Goal: Information Seeking & Learning: Learn about a topic

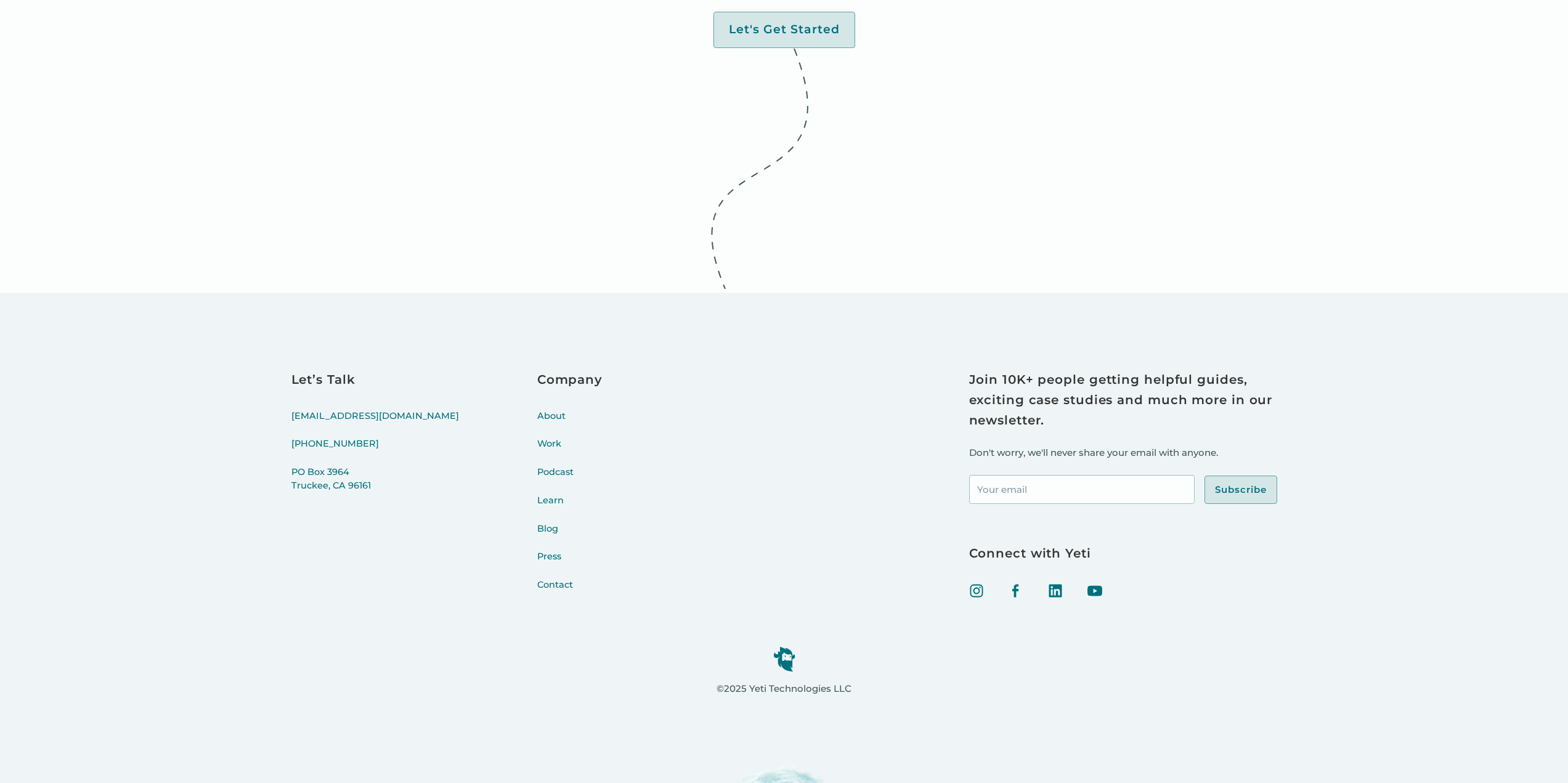
scroll to position [5387, 0]
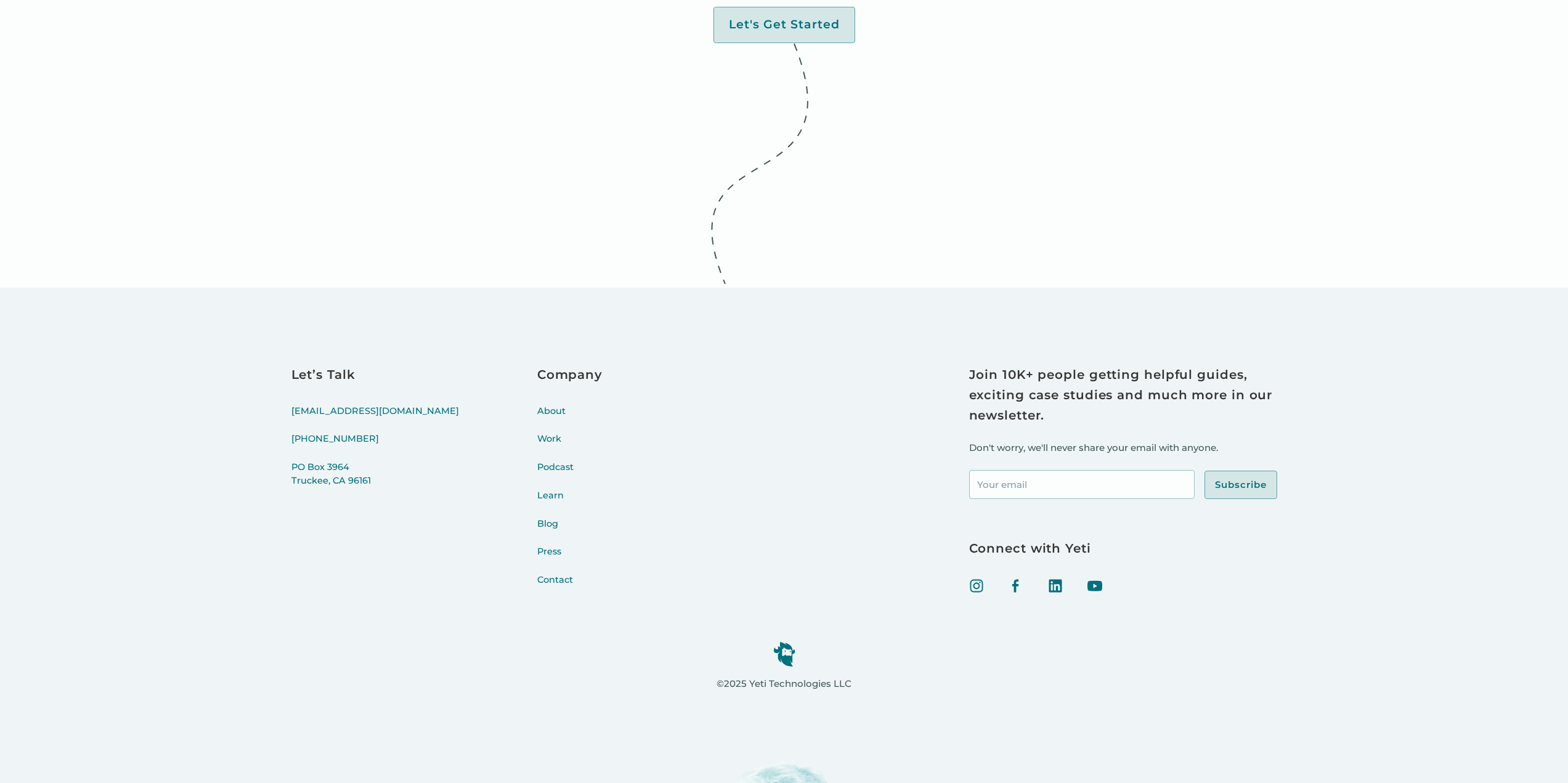
drag, startPoint x: 865, startPoint y: 552, endPoint x: 865, endPoint y: 533, distance: 19.0
click at [865, 552] on div "Let’s Talk hello@yeti.co (415) 766-4198 PO Box 3964 Truckee, CA 96161 Company A…" at bounding box center [784, 483] width 986 height 237
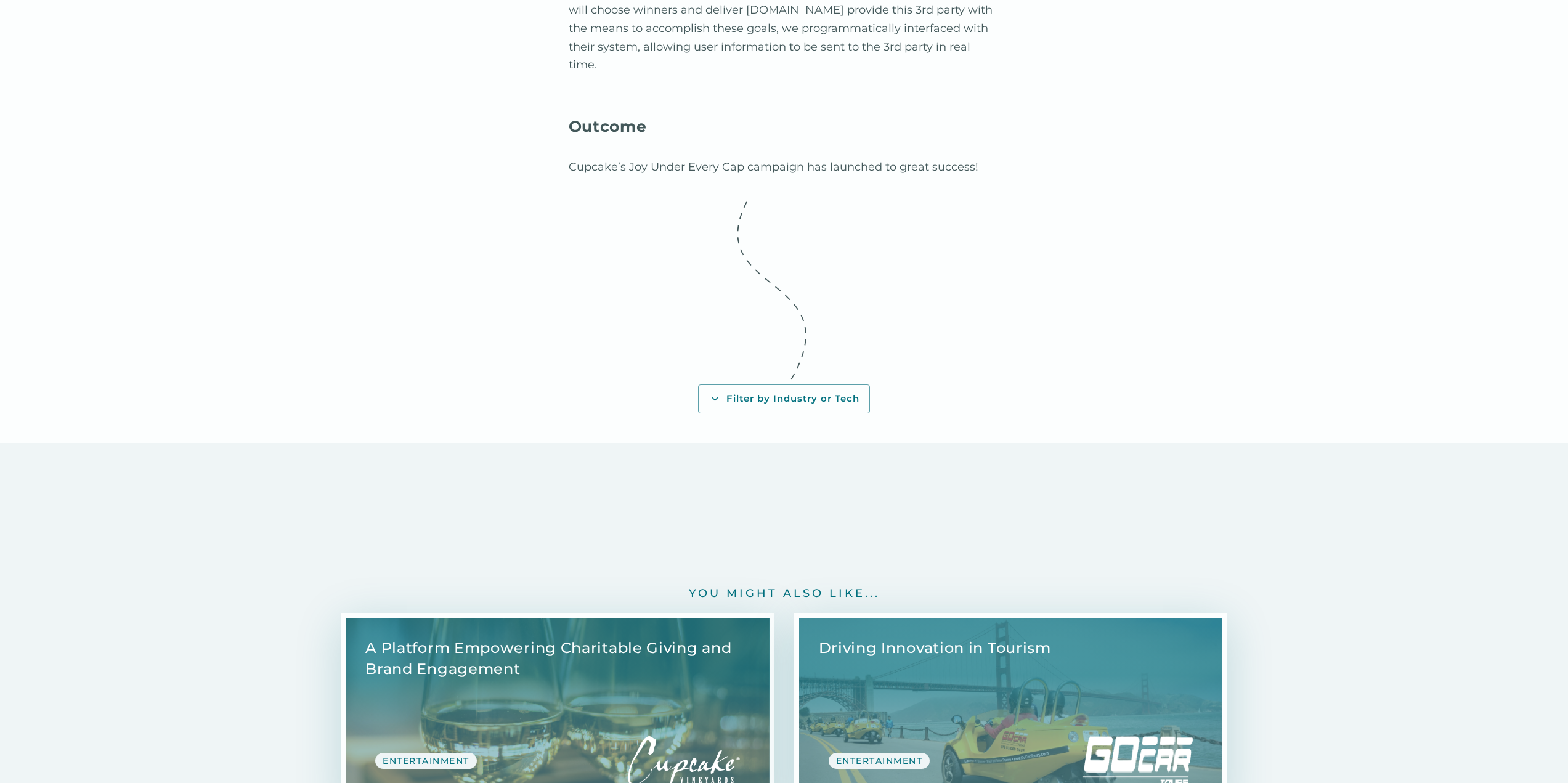
scroll to position [5670, 0]
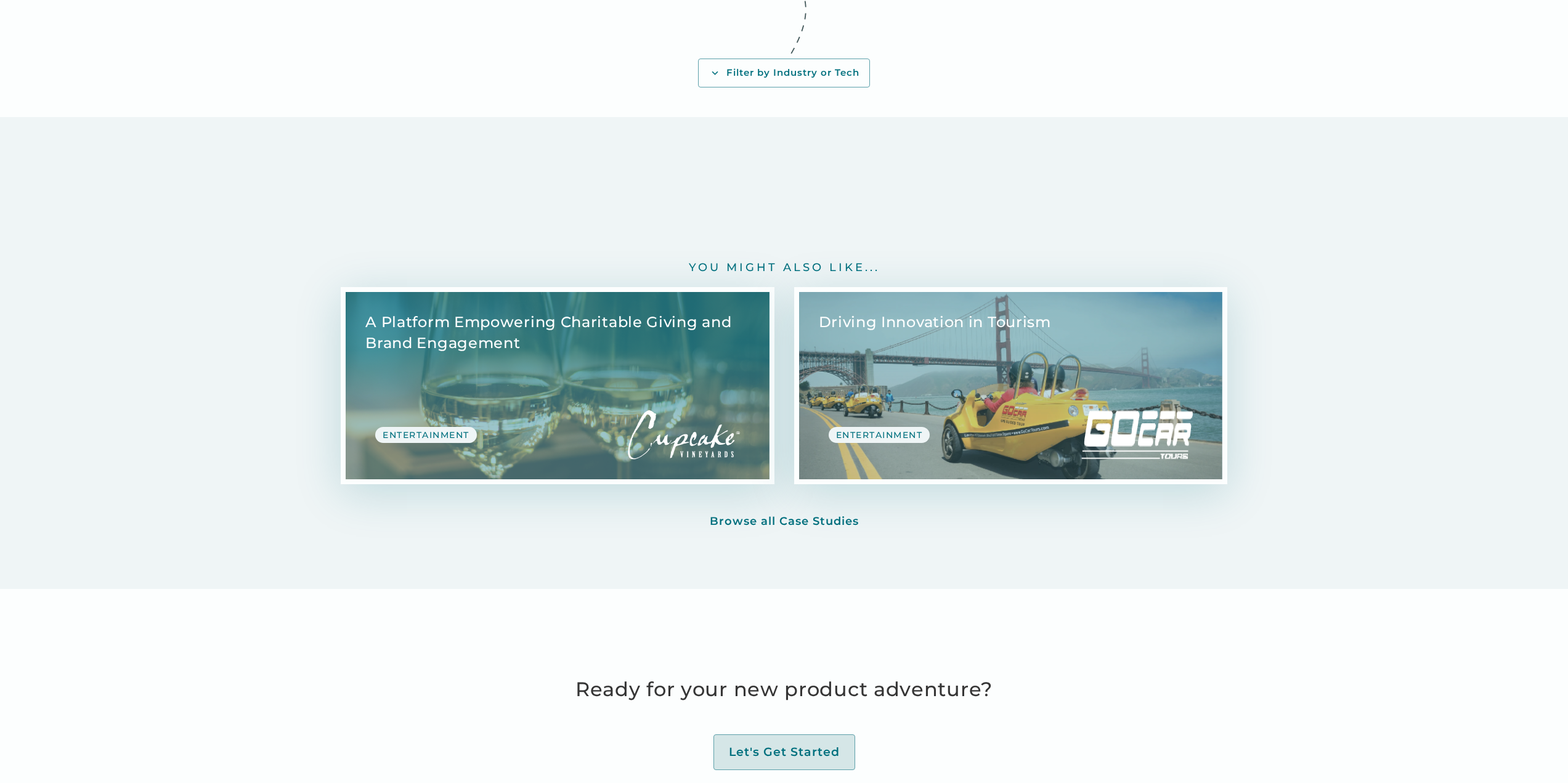
click at [1090, 327] on link "View Case Study" at bounding box center [1011, 386] width 423 height 187
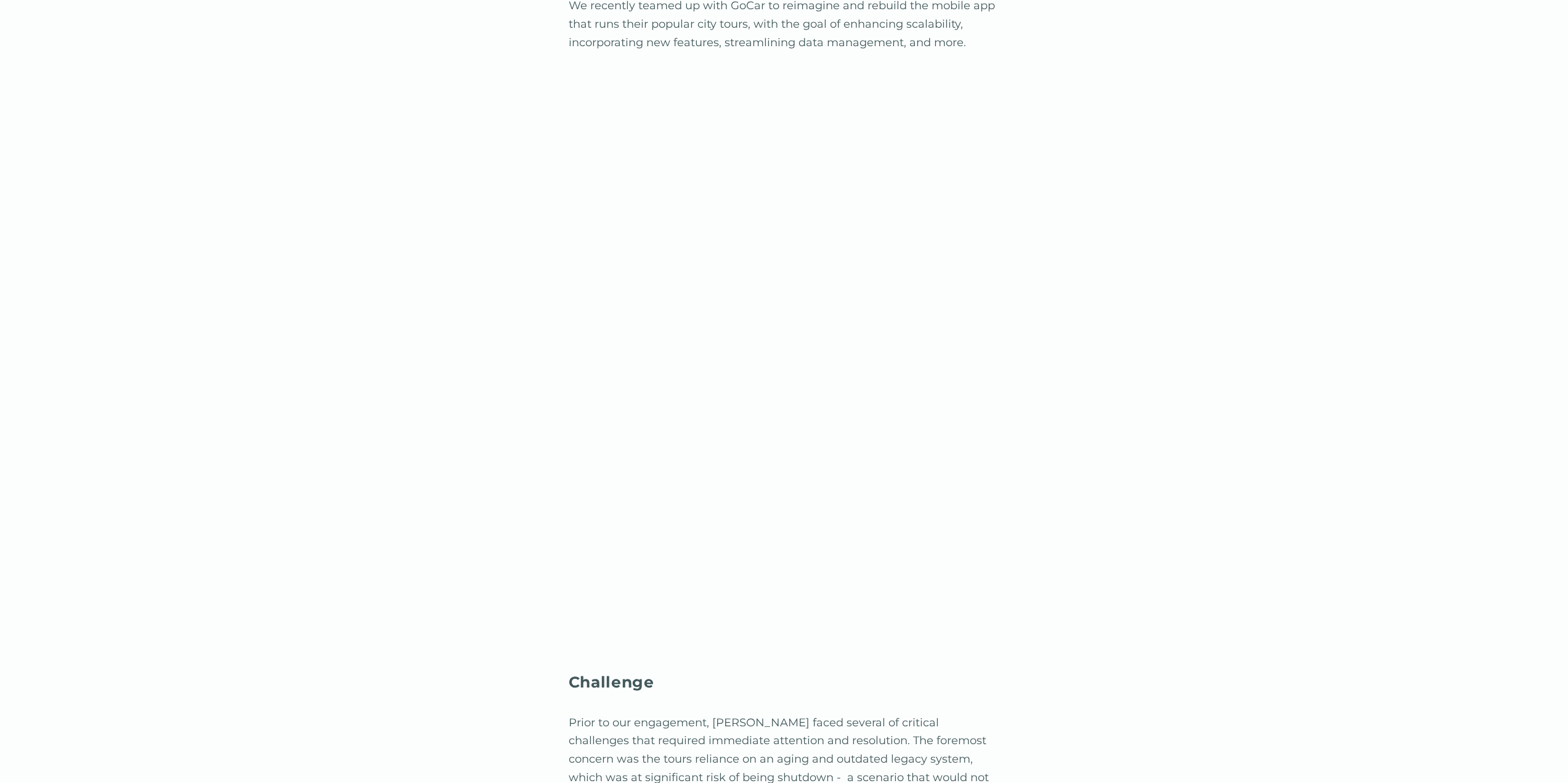
scroll to position [924, 0]
drag, startPoint x: 749, startPoint y: 721, endPoint x: 1017, endPoint y: 732, distance: 268.2
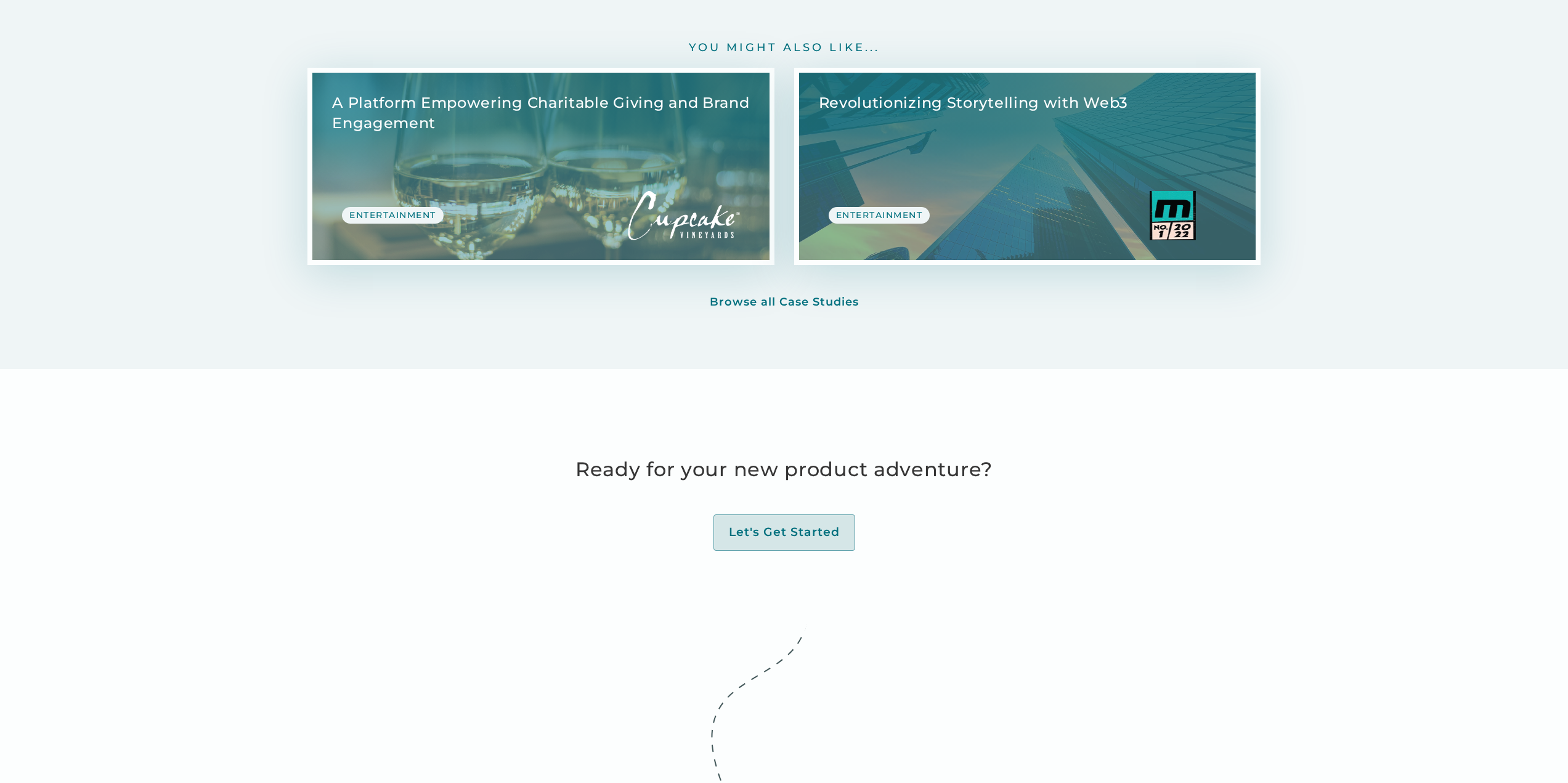
scroll to position [5239, 0]
